Goal: Communication & Community: Answer question/provide support

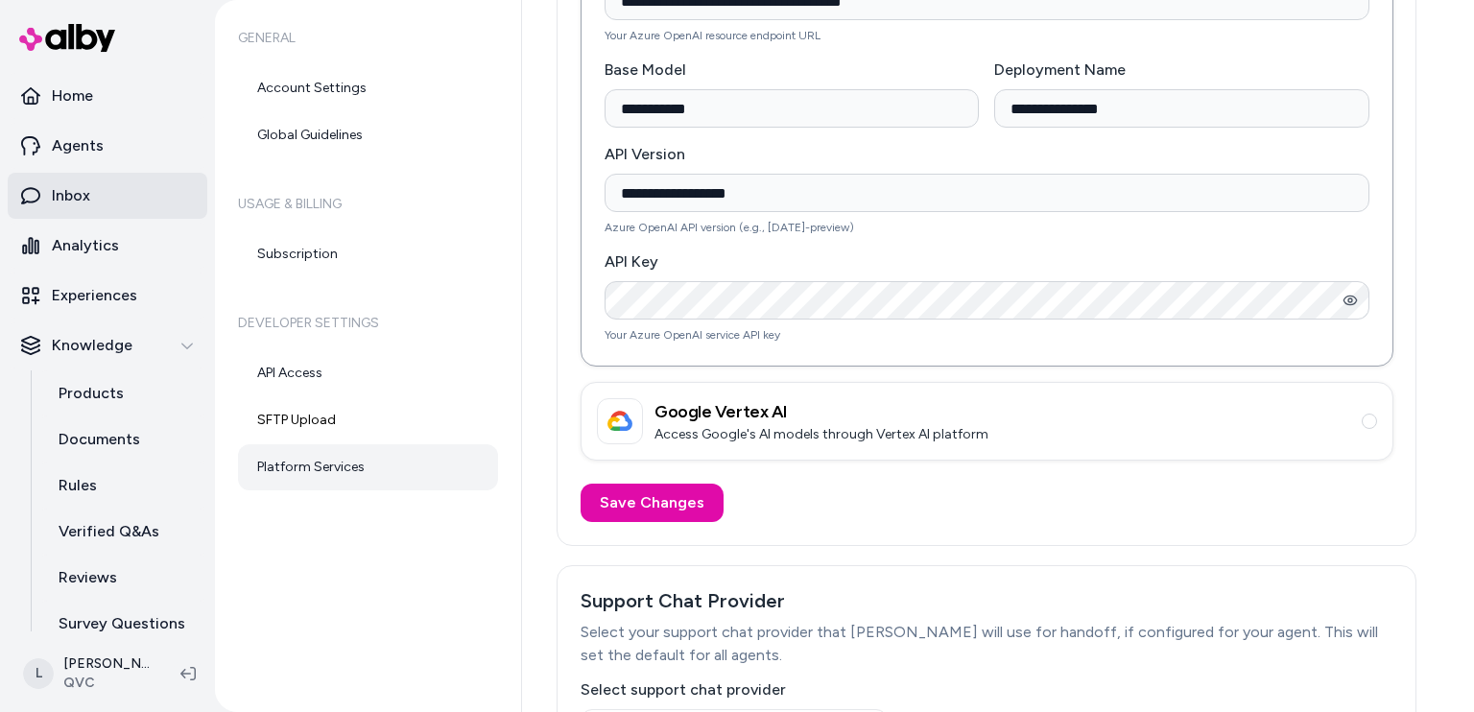
click at [86, 199] on p "Inbox" at bounding box center [71, 195] width 38 height 23
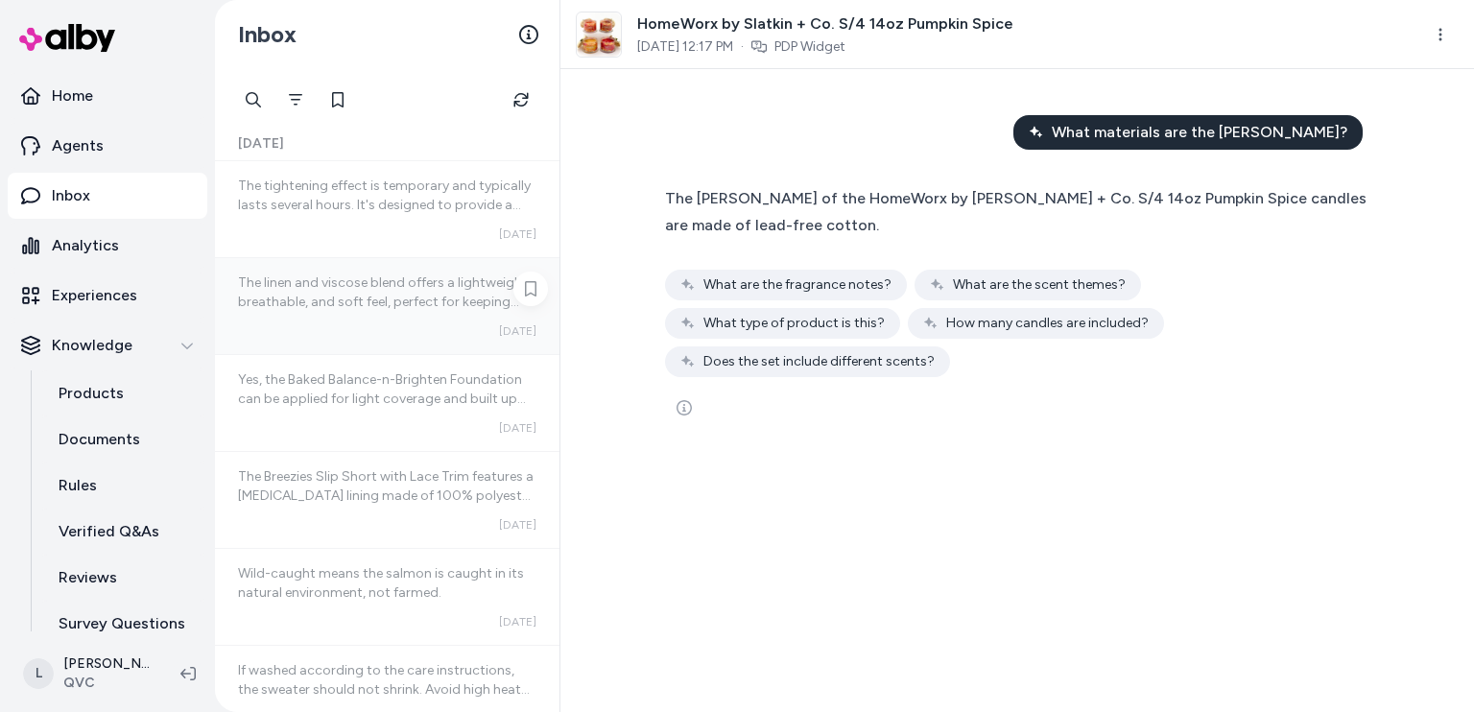
click at [411, 302] on span "The linen and viscose blend offers a lightweight, breathable, and soft feel, pe…" at bounding box center [384, 301] width 293 height 55
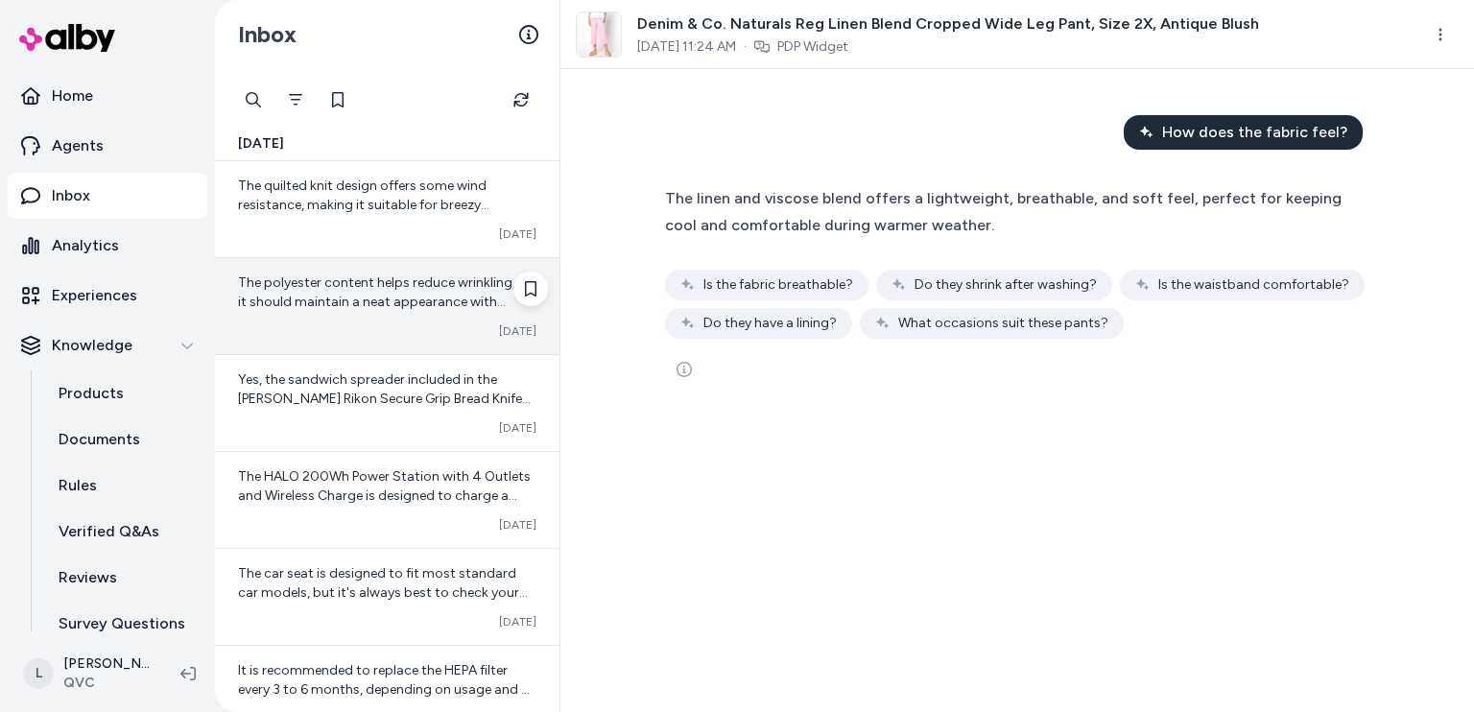
click at [307, 302] on span "The polyester content helps reduce wrinkling, so it should maintain a neat appe…" at bounding box center [386, 301] width 296 height 55
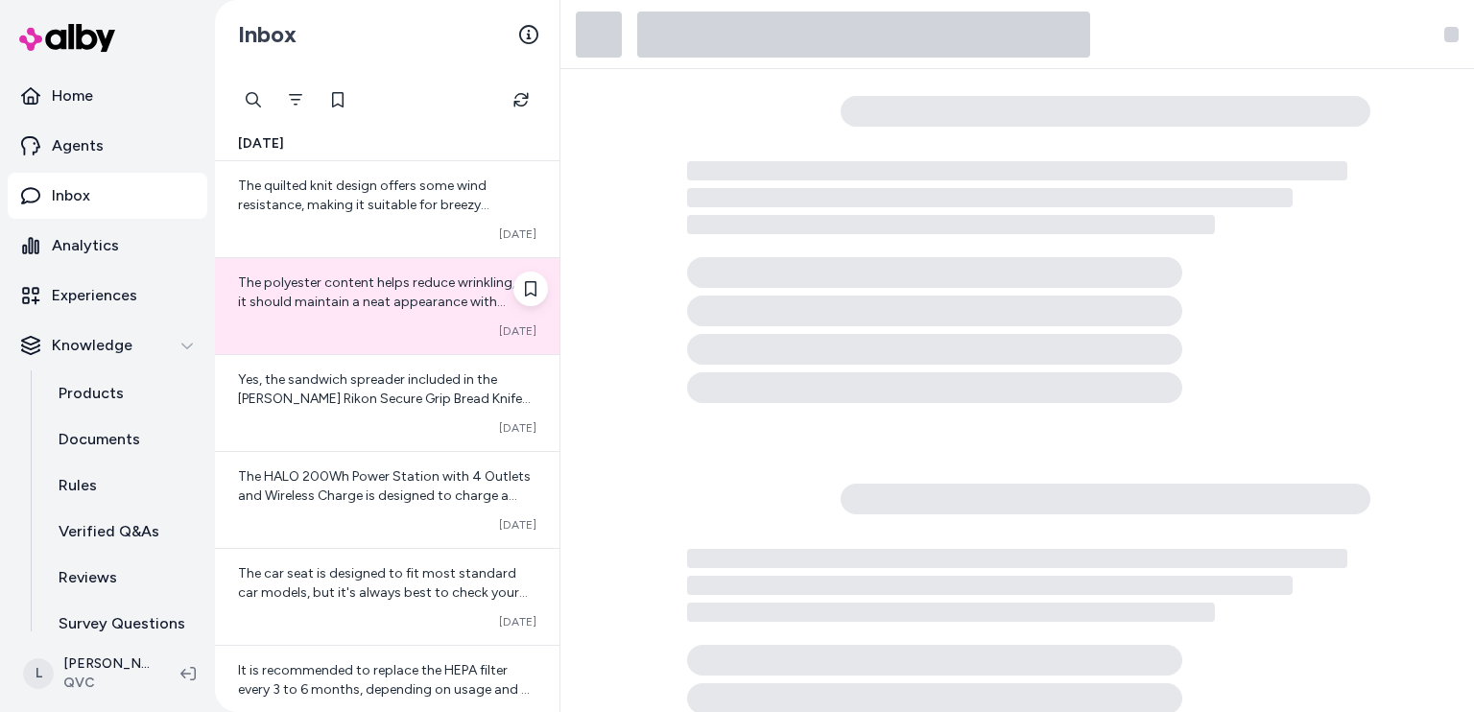
click at [307, 302] on span "The polyester content helps reduce wrinkling, so it should maintain a neat appe…" at bounding box center [386, 301] width 296 height 55
